Goal: Information Seeking & Learning: Learn about a topic

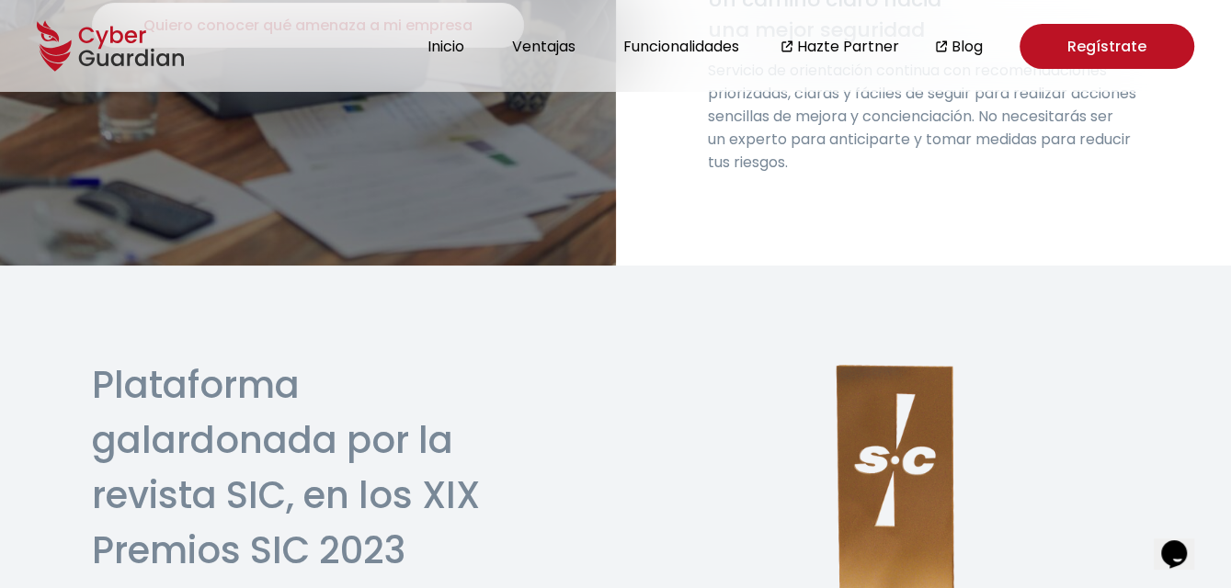
scroll to position [4383, 0]
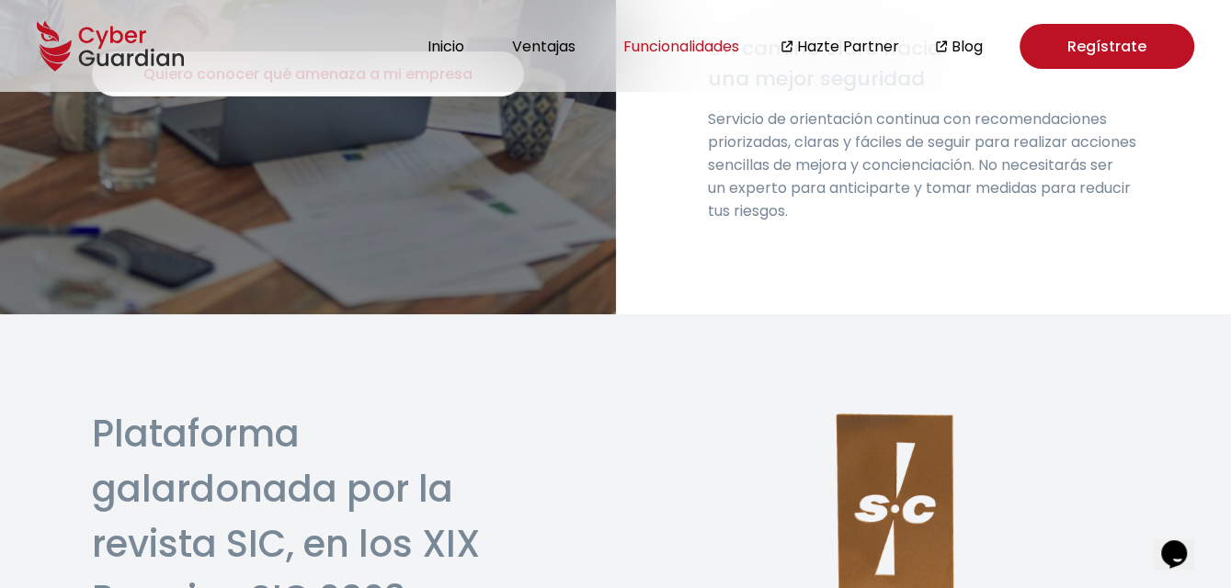
click at [673, 51] on button "Funcionalidades" at bounding box center [681, 46] width 127 height 25
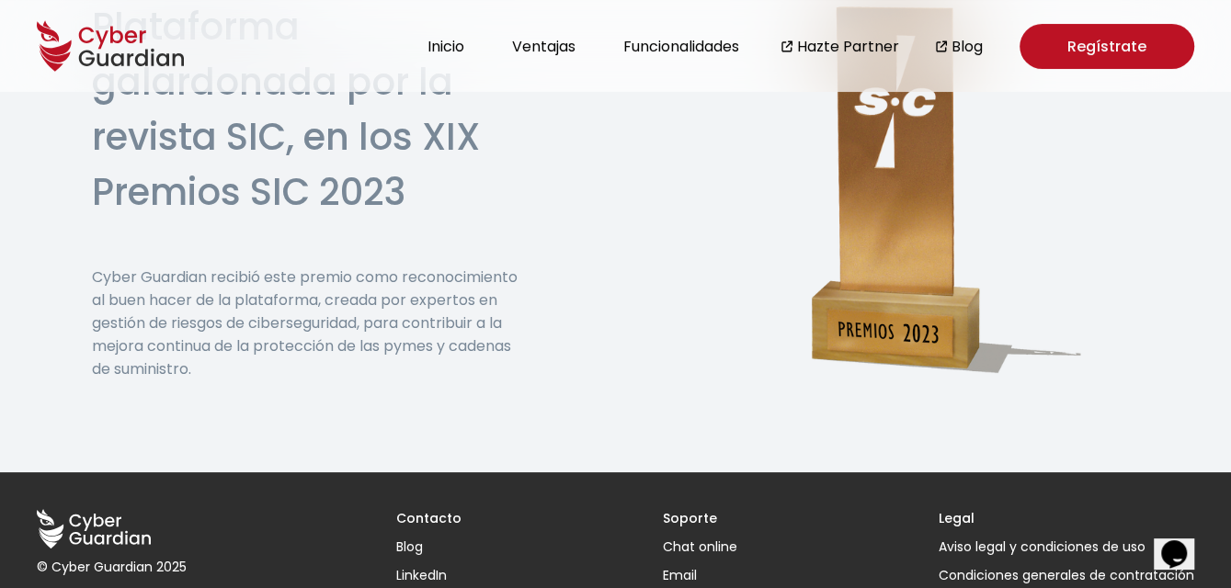
scroll to position [4843, 0]
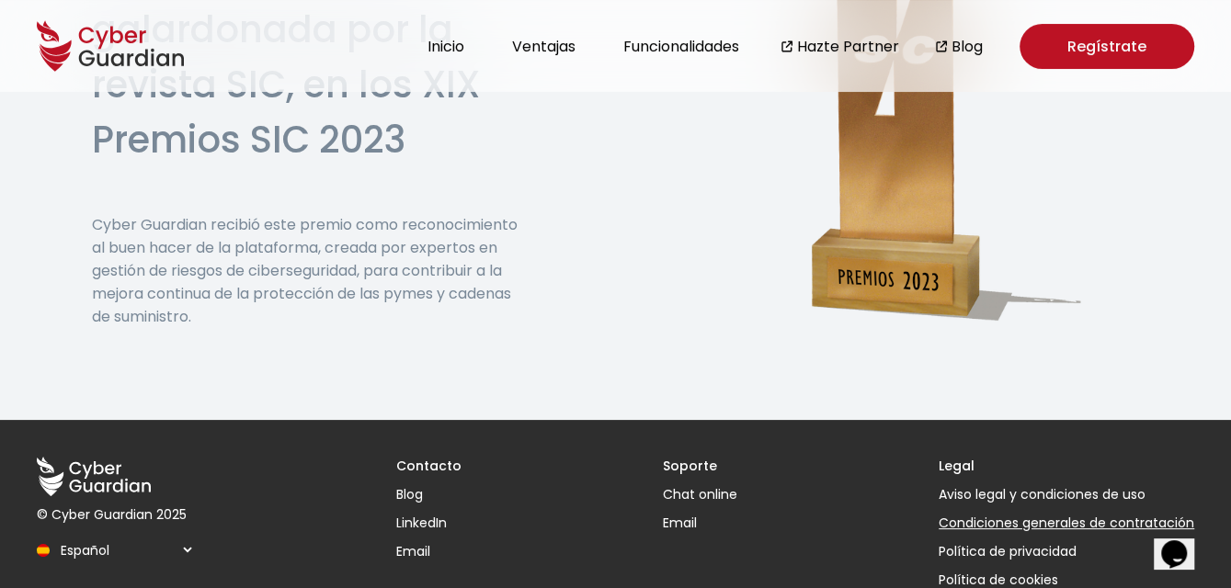
click at [1052, 514] on link "Condiciones generales de contratación" at bounding box center [1067, 523] width 256 height 19
click at [1217, 575] on div at bounding box center [1217, 575] width 0 height 0
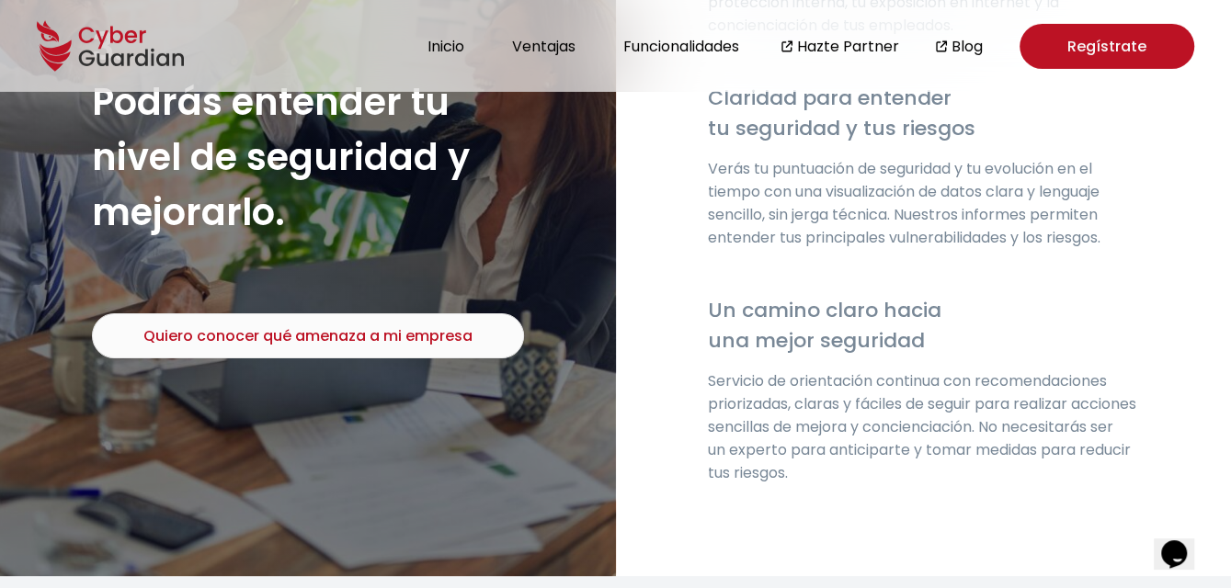
scroll to position [4015, 0]
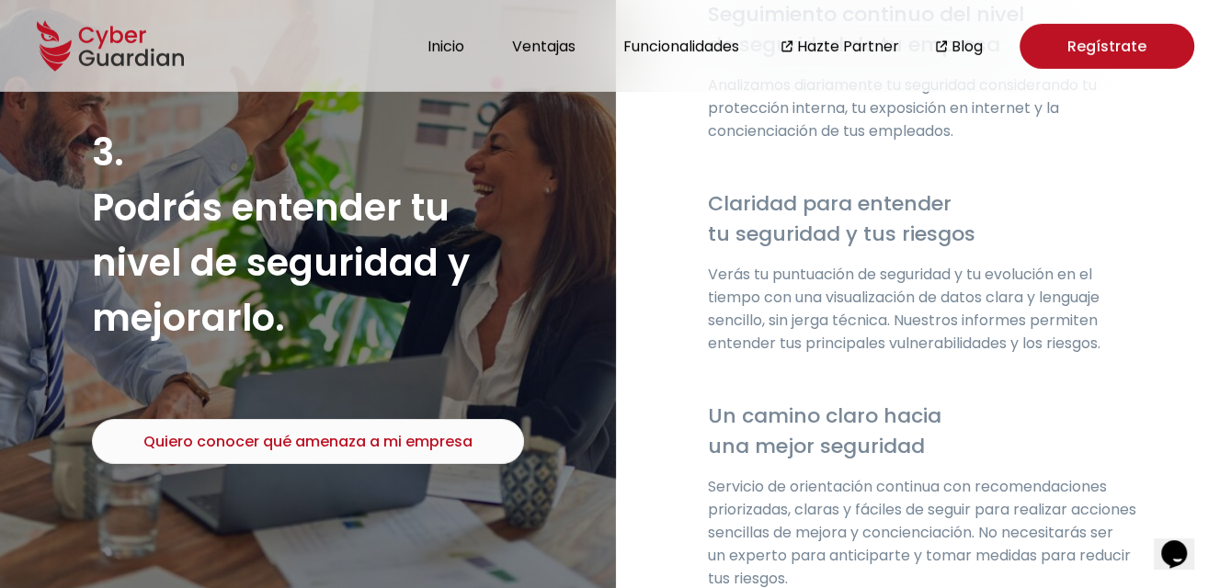
click at [277, 419] on button "Quiero conocer qué amenaza a mi empresa" at bounding box center [308, 441] width 432 height 45
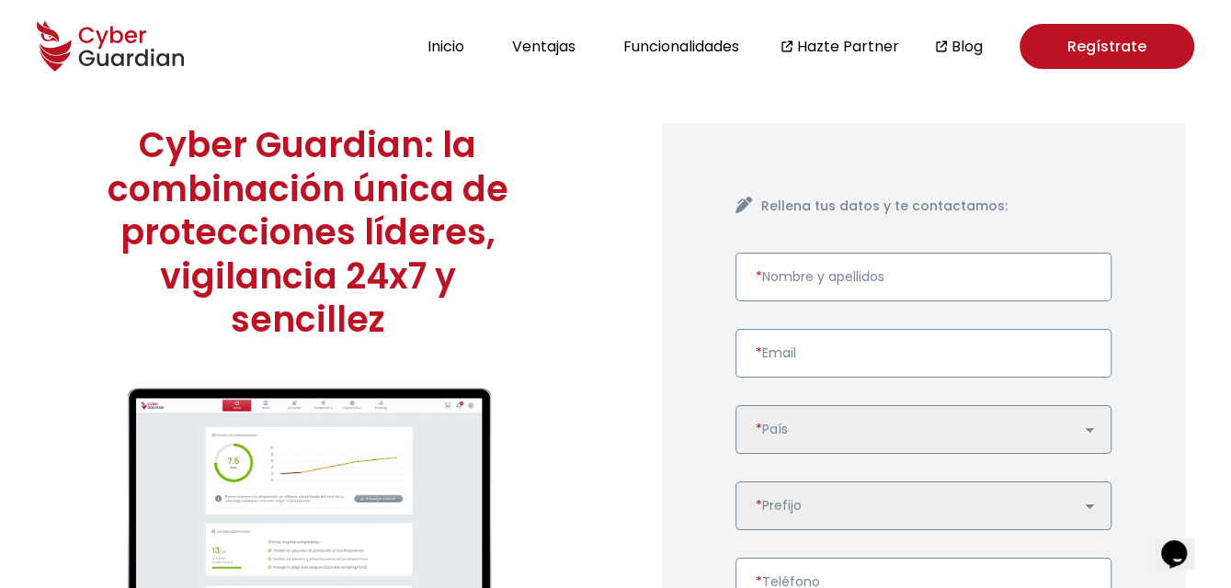
scroll to position [0, 0]
